Goal: Find specific page/section: Find specific page/section

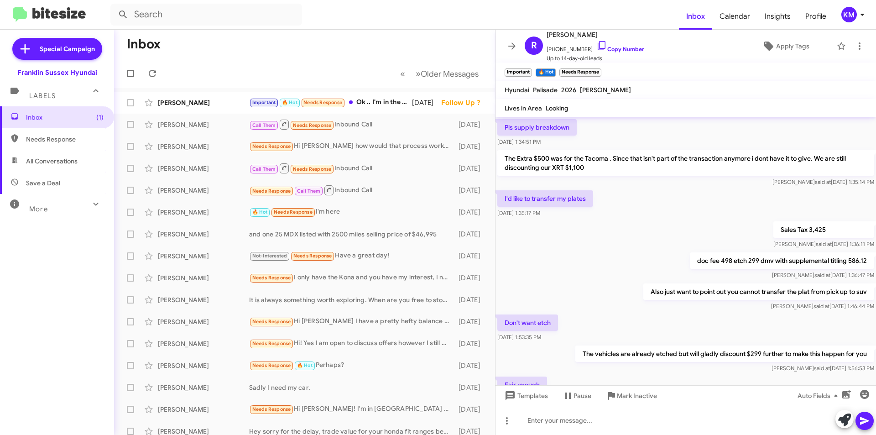
scroll to position [489, 0]
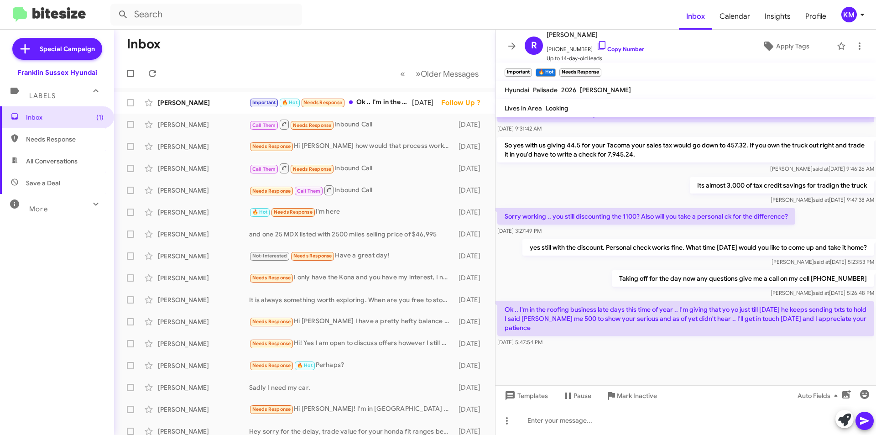
click at [368, 100] on div "Important 🔥 Hot Needs Response Ok .. I'm in the roofing business late days this…" at bounding box center [330, 102] width 163 height 10
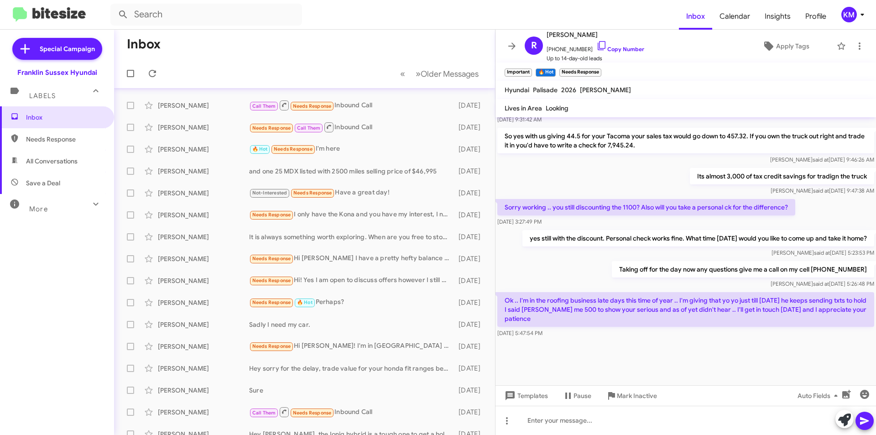
scroll to position [95, 0]
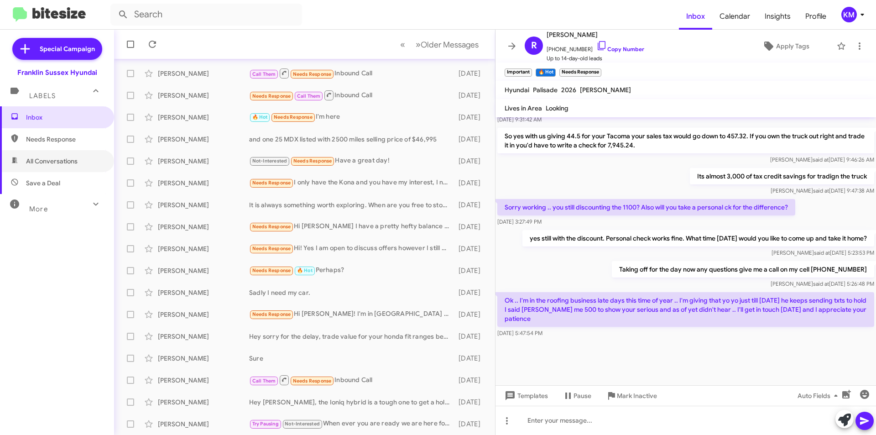
click at [54, 162] on span "All Conversations" at bounding box center [52, 160] width 52 height 9
type input "in:all-conversations"
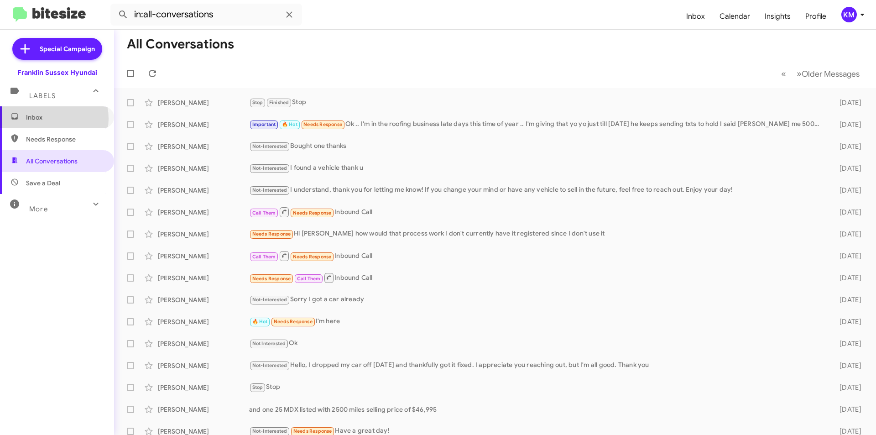
click at [49, 119] on span "Inbox" at bounding box center [65, 117] width 78 height 9
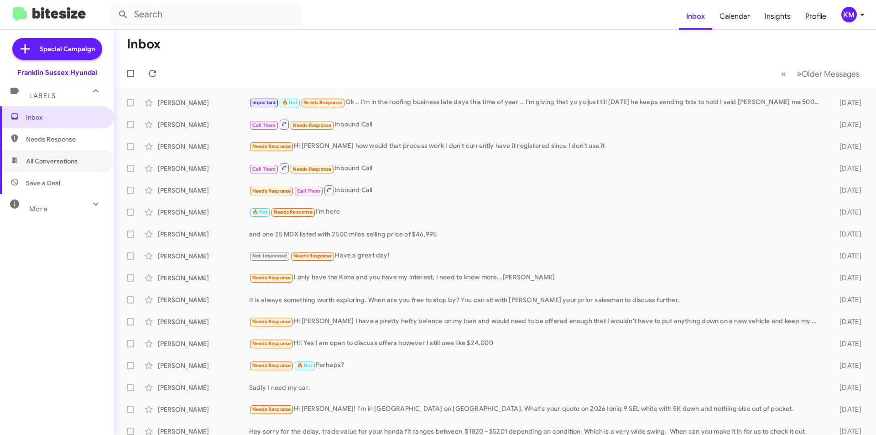
click at [64, 166] on span "All Conversations" at bounding box center [57, 161] width 114 height 22
type input "in:all-conversations"
